Goal: Navigation & Orientation: Find specific page/section

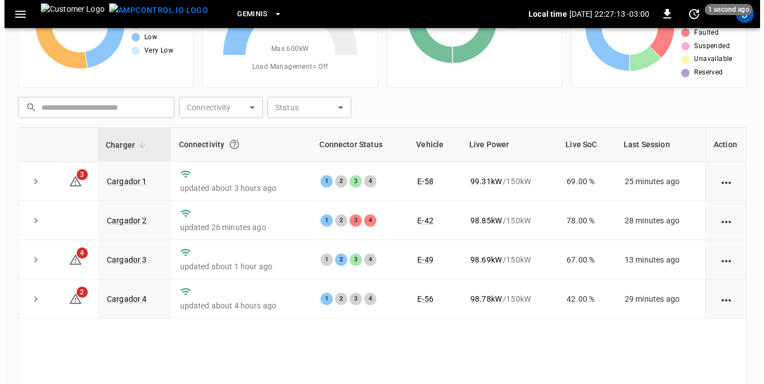
scroll to position [112, 0]
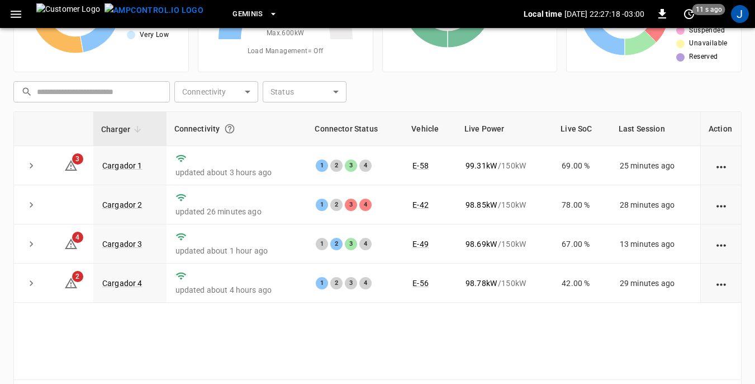
click at [17, 18] on icon "button" at bounding box center [16, 14] width 14 height 14
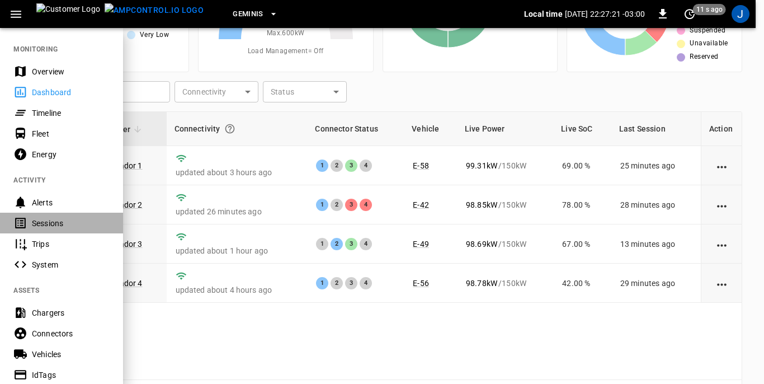
click at [51, 225] on div "Sessions" at bounding box center [71, 223] width 78 height 11
